Goal: Check status: Check status

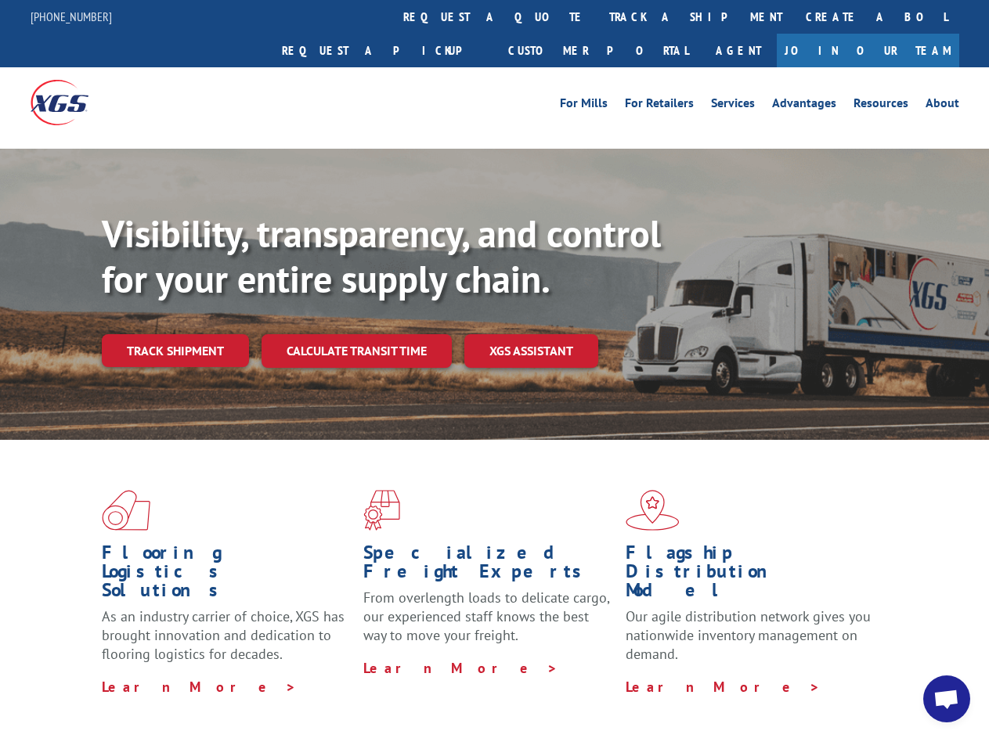
click at [494, 369] on div "Visibility, transparency, and control for your entire supply chain. Track shipm…" at bounding box center [545, 320] width 887 height 218
click at [597, 16] on link "track a shipment" at bounding box center [695, 17] width 197 height 34
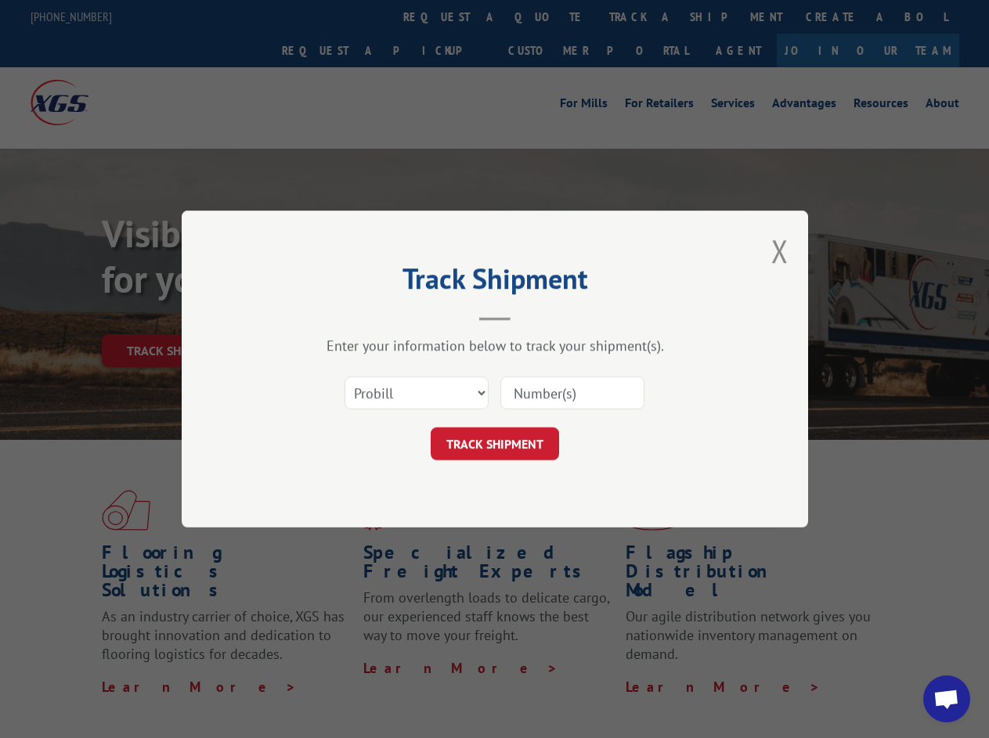
click at [547, 16] on div "Track Shipment Enter your information below to track your shipment(s). Select c…" at bounding box center [494, 369] width 989 height 738
click at [644, 16] on div "Track Shipment Enter your information below to track your shipment(s). Select c…" at bounding box center [494, 369] width 989 height 738
click at [175, 316] on div "Track Shipment Enter your information below to track your shipment(s). Select c…" at bounding box center [494, 369] width 989 height 738
click at [355, 316] on header "Track Shipment" at bounding box center [495, 294] width 470 height 53
click at [532, 316] on header "Track Shipment" at bounding box center [495, 294] width 470 height 53
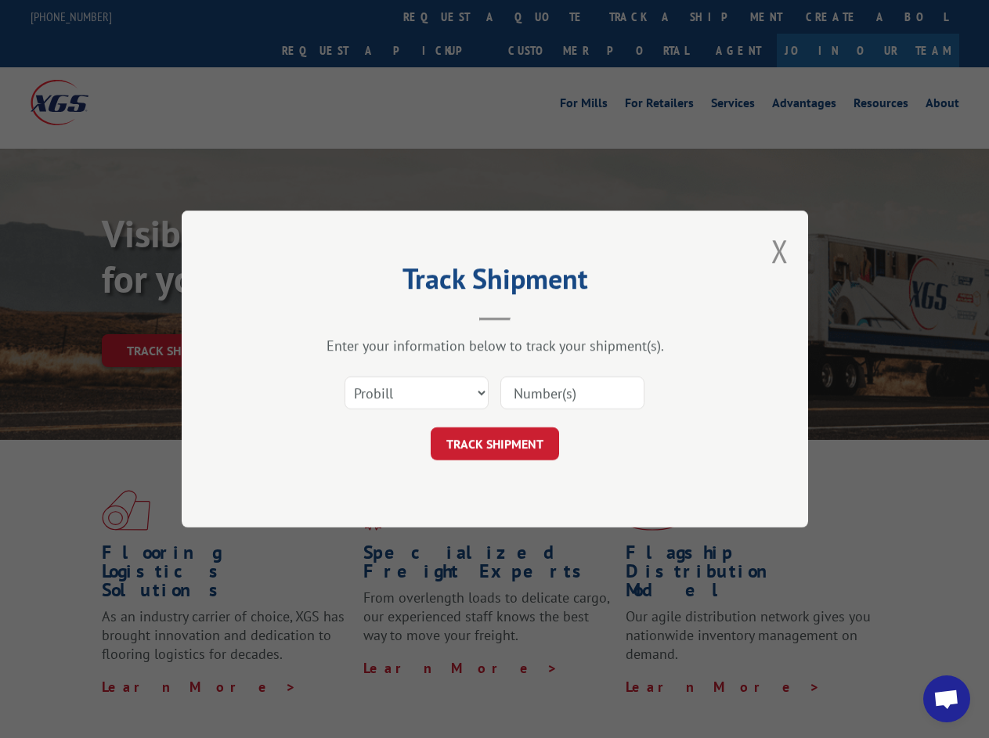
click at [947, 699] on span "Open chat" at bounding box center [946, 701] width 26 height 22
